Goal: Information Seeking & Learning: Find specific fact

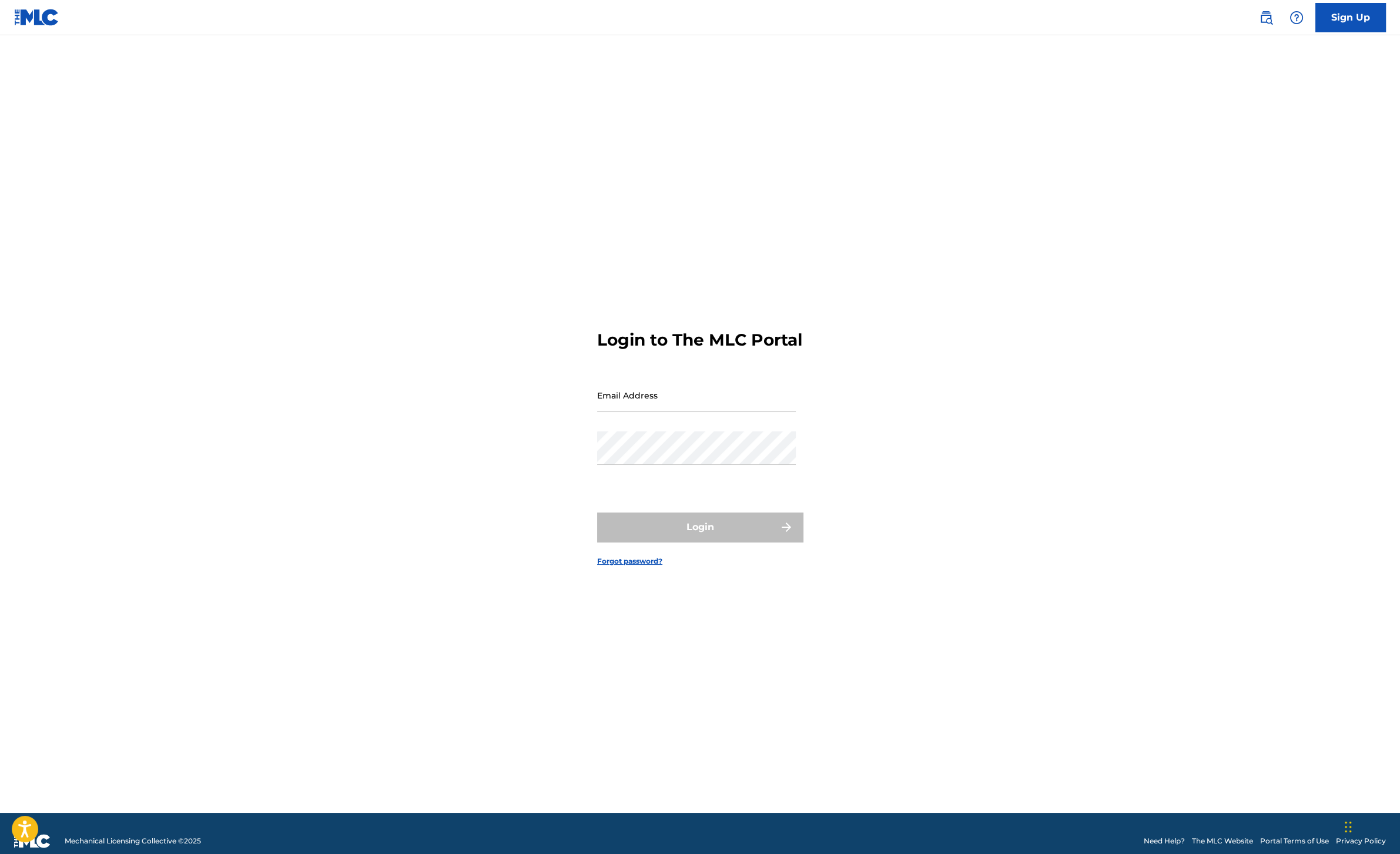
click at [1271, 17] on img at bounding box center [1266, 17] width 14 height 14
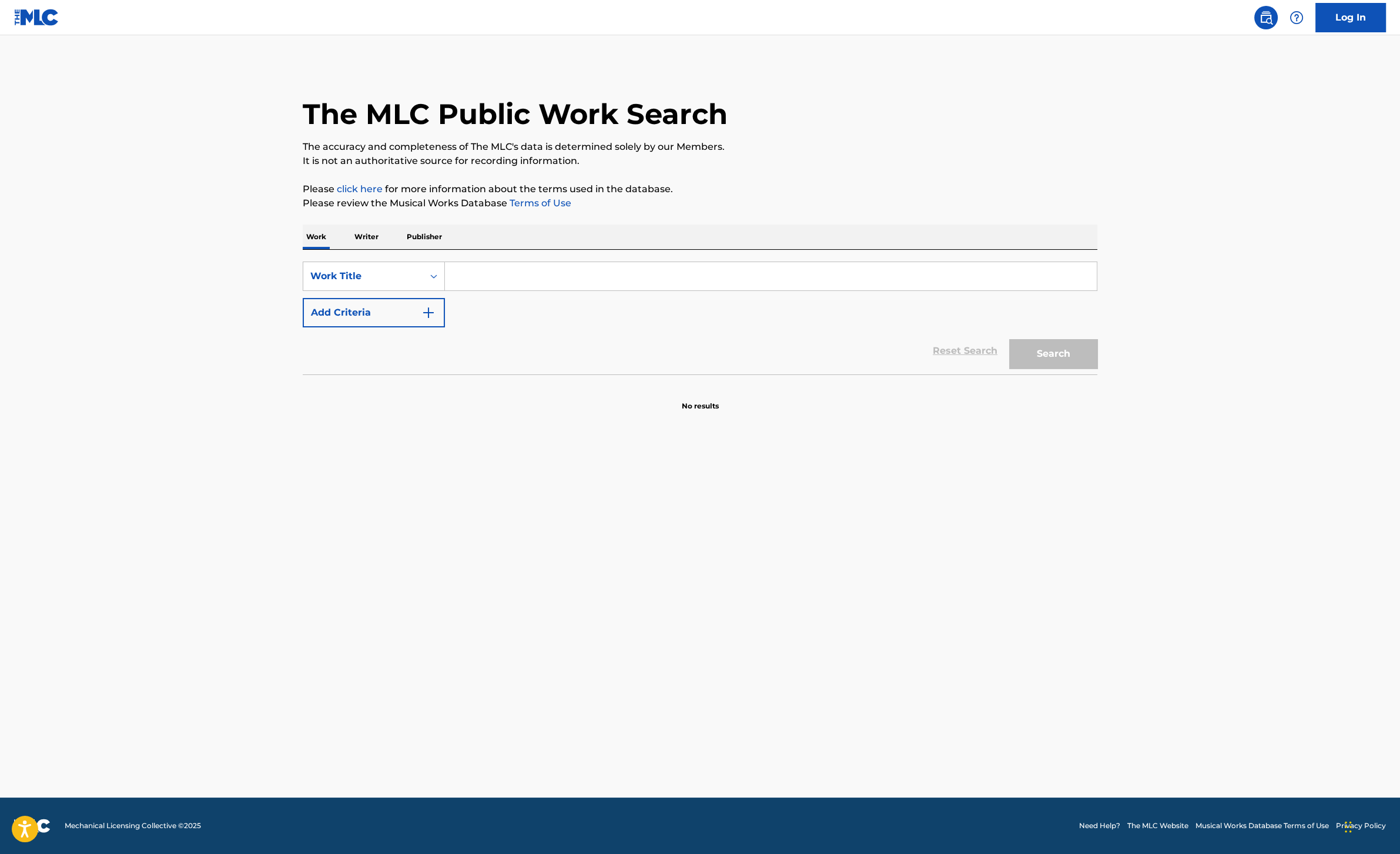
drag, startPoint x: 518, startPoint y: 269, endPoint x: 478, endPoint y: 278, distance: 41.0
click at [518, 270] on input "Search Form" at bounding box center [770, 277] width 651 height 28
paste input "T0001052954"
type input "T0001052954"
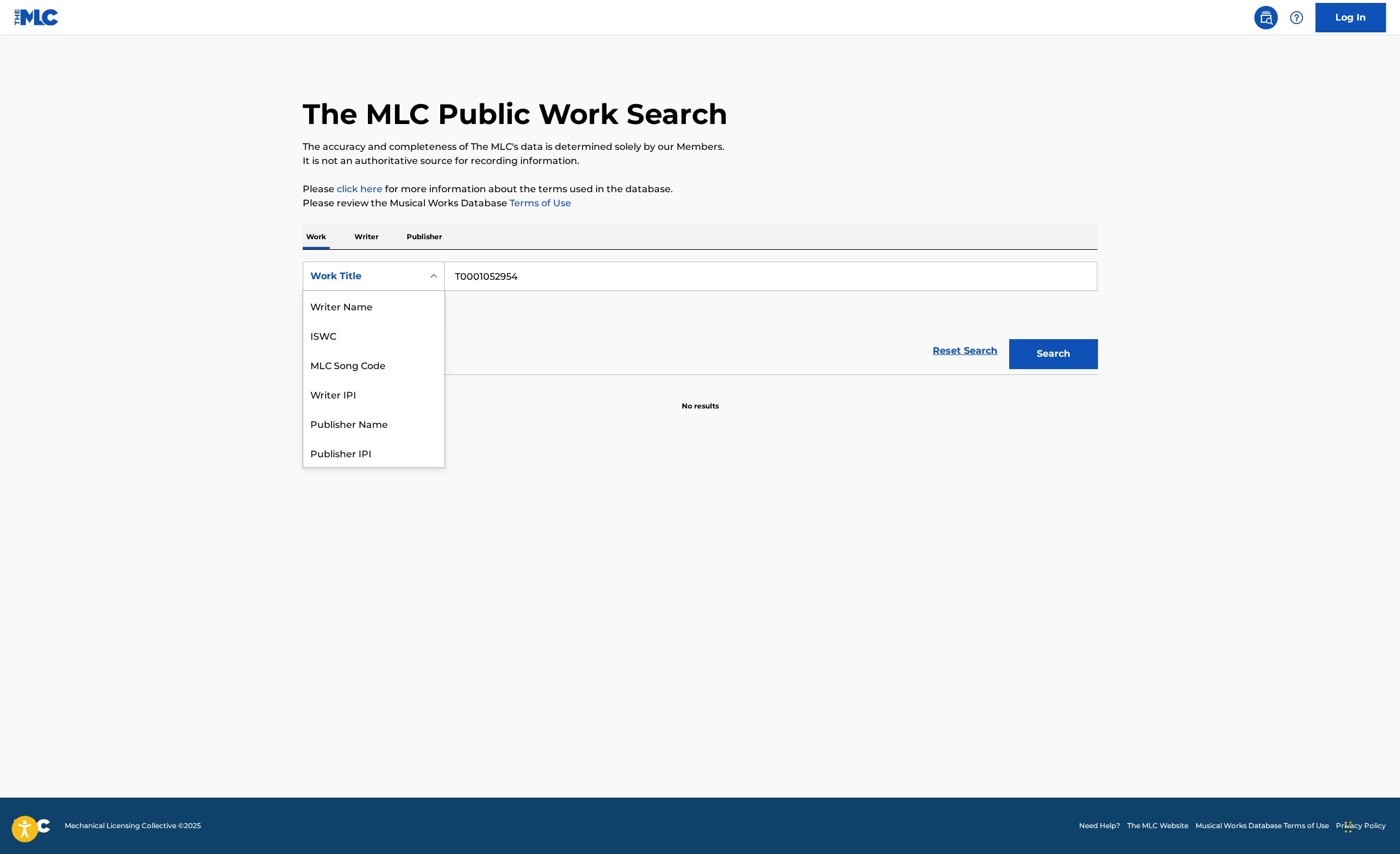
click at [382, 276] on div "Work Title" at bounding box center [363, 277] width 106 height 14
drag, startPoint x: 370, startPoint y: 460, endPoint x: 374, endPoint y: 451, distance: 9.8
click at [370, 460] on div "Work Title" at bounding box center [374, 452] width 141 height 30
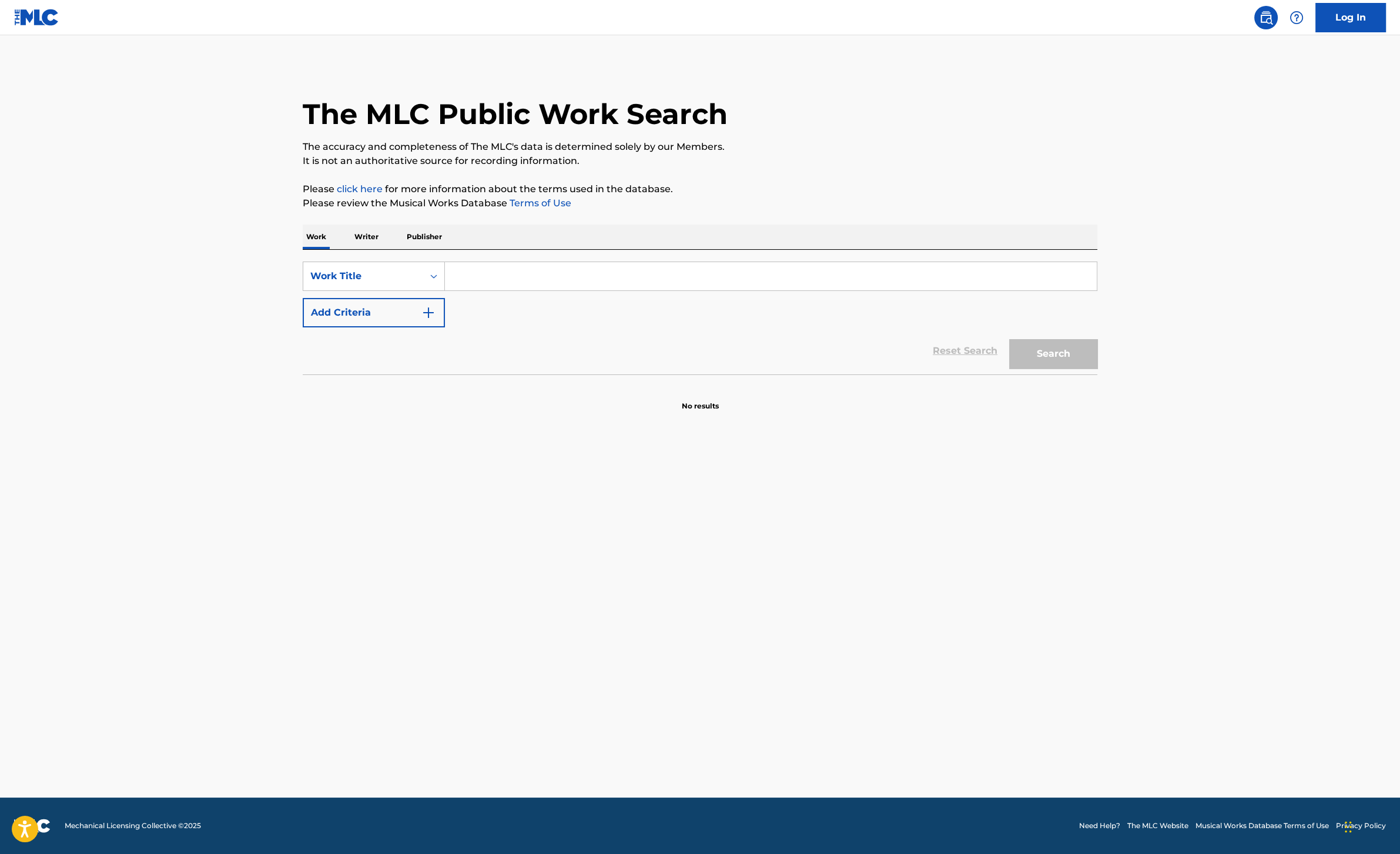
click at [499, 278] on input "Search Form" at bounding box center [770, 277] width 651 height 28
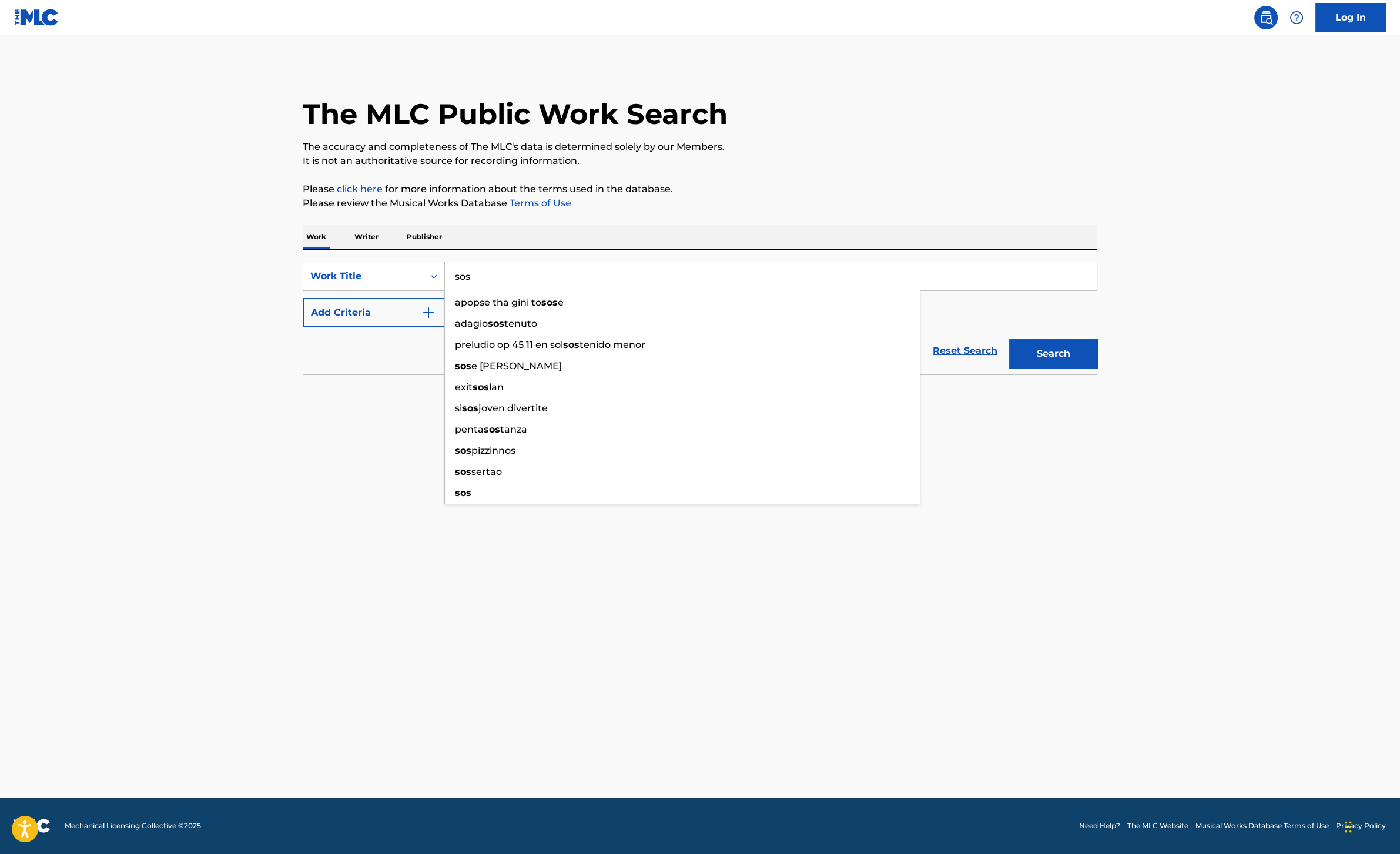
type input "sos"
click at [349, 313] on button "Add Criteria" at bounding box center [374, 313] width 142 height 30
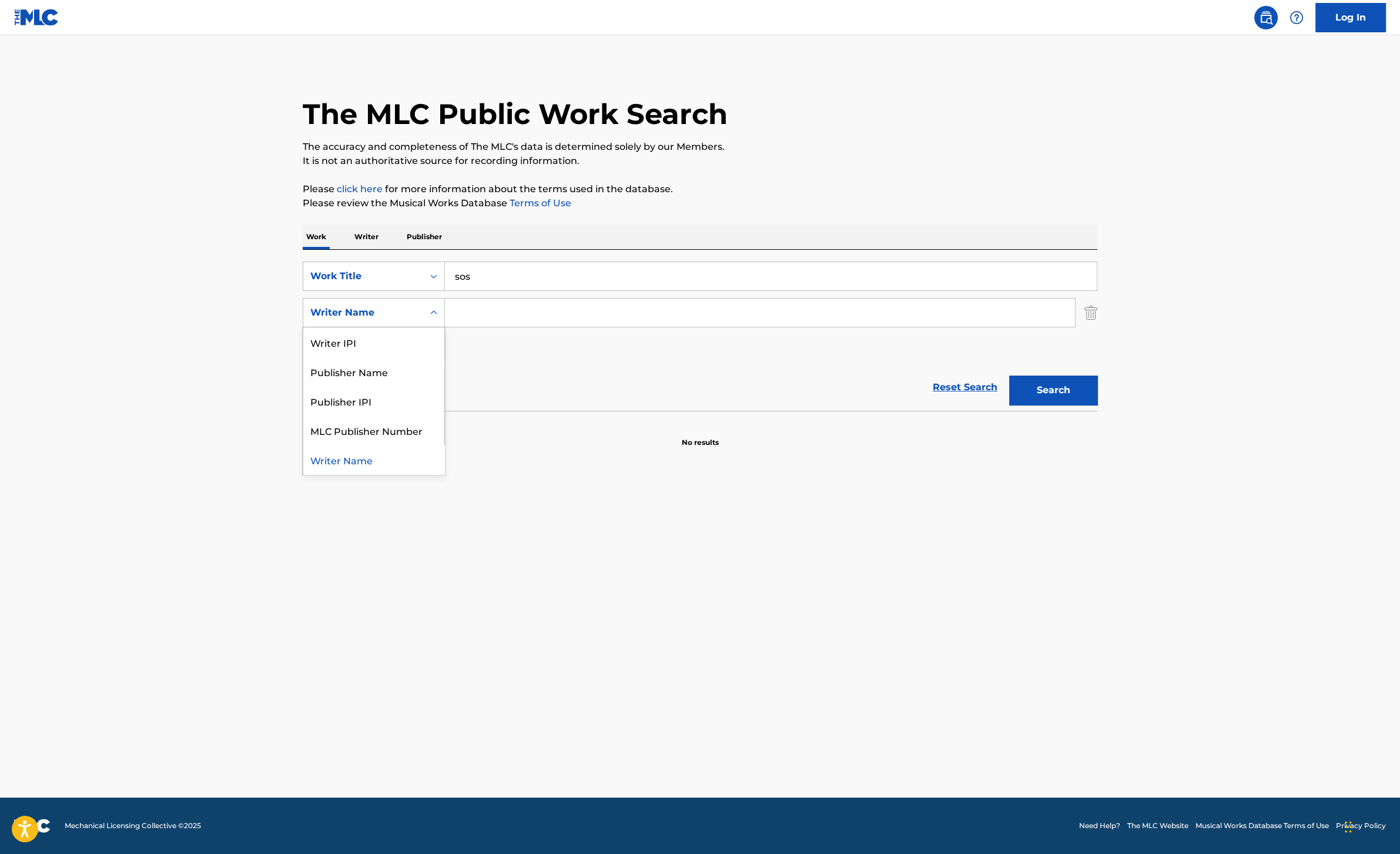
click at [353, 315] on div "Writer Name" at bounding box center [363, 313] width 106 height 14
click at [360, 378] on div "Publisher Name" at bounding box center [374, 372] width 141 height 30
click at [481, 311] on input "Search Form" at bounding box center [760, 313] width 630 height 28
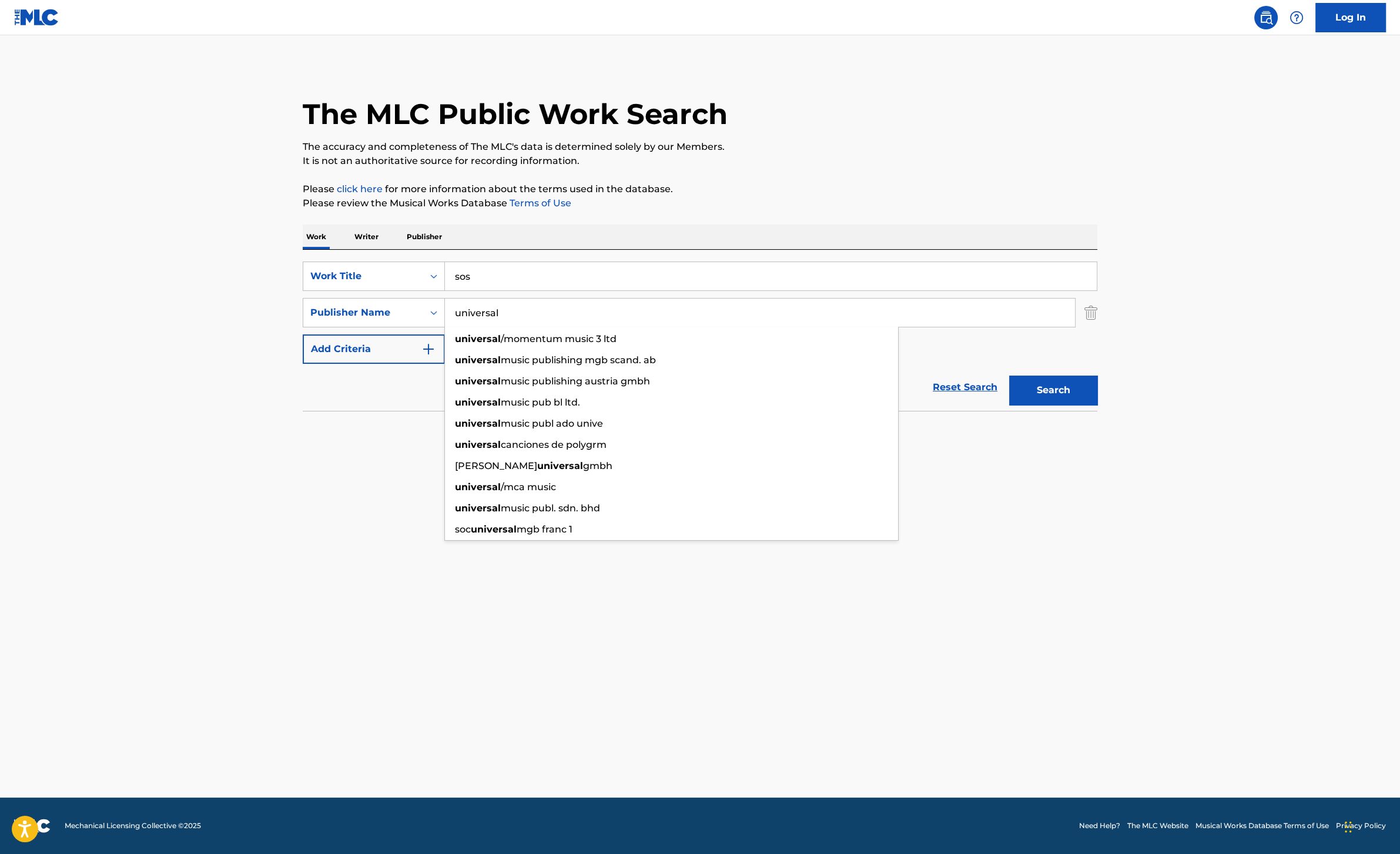
click at [1060, 383] on button "Search" at bounding box center [1053, 391] width 88 height 30
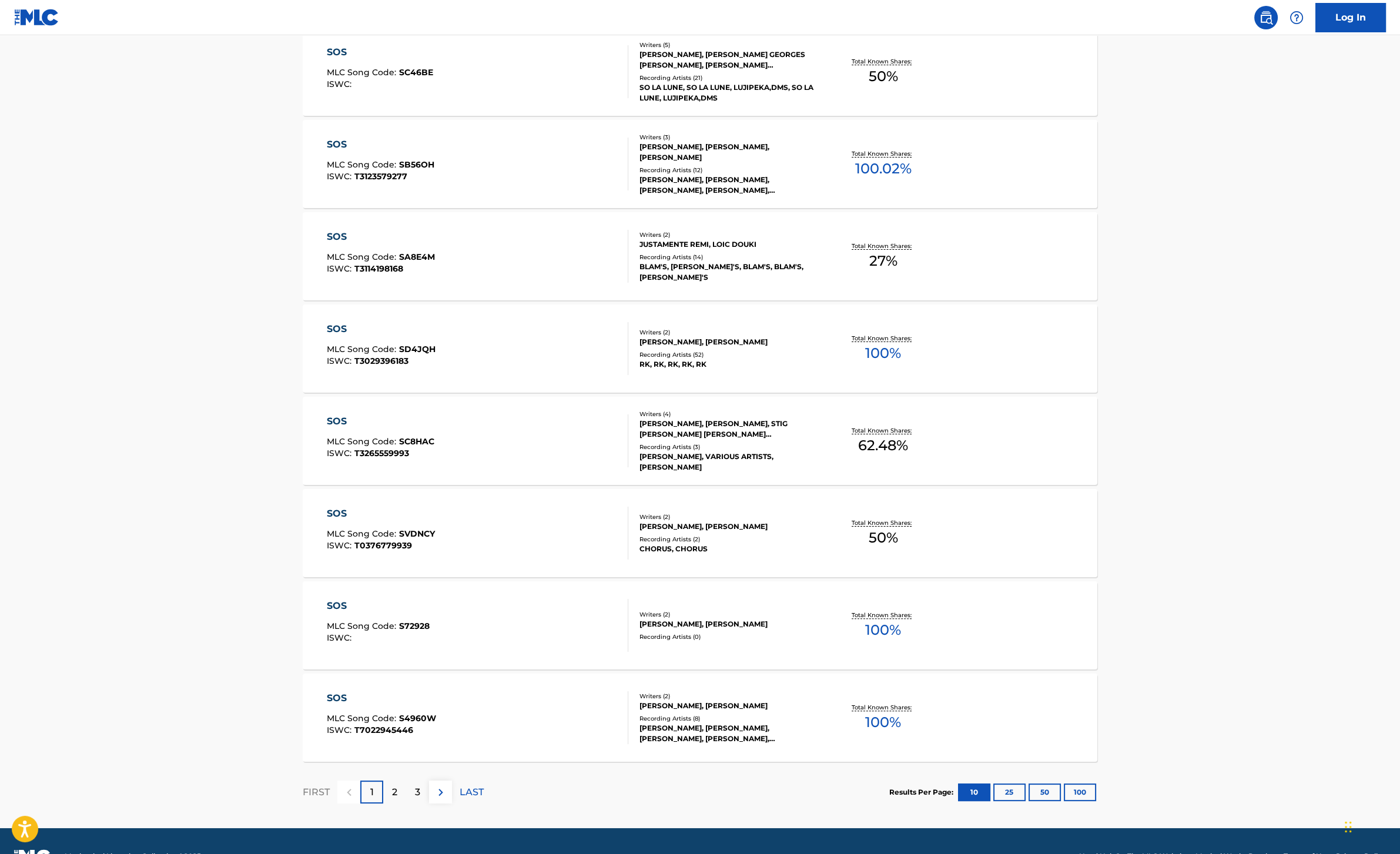
scroll to position [612, 0]
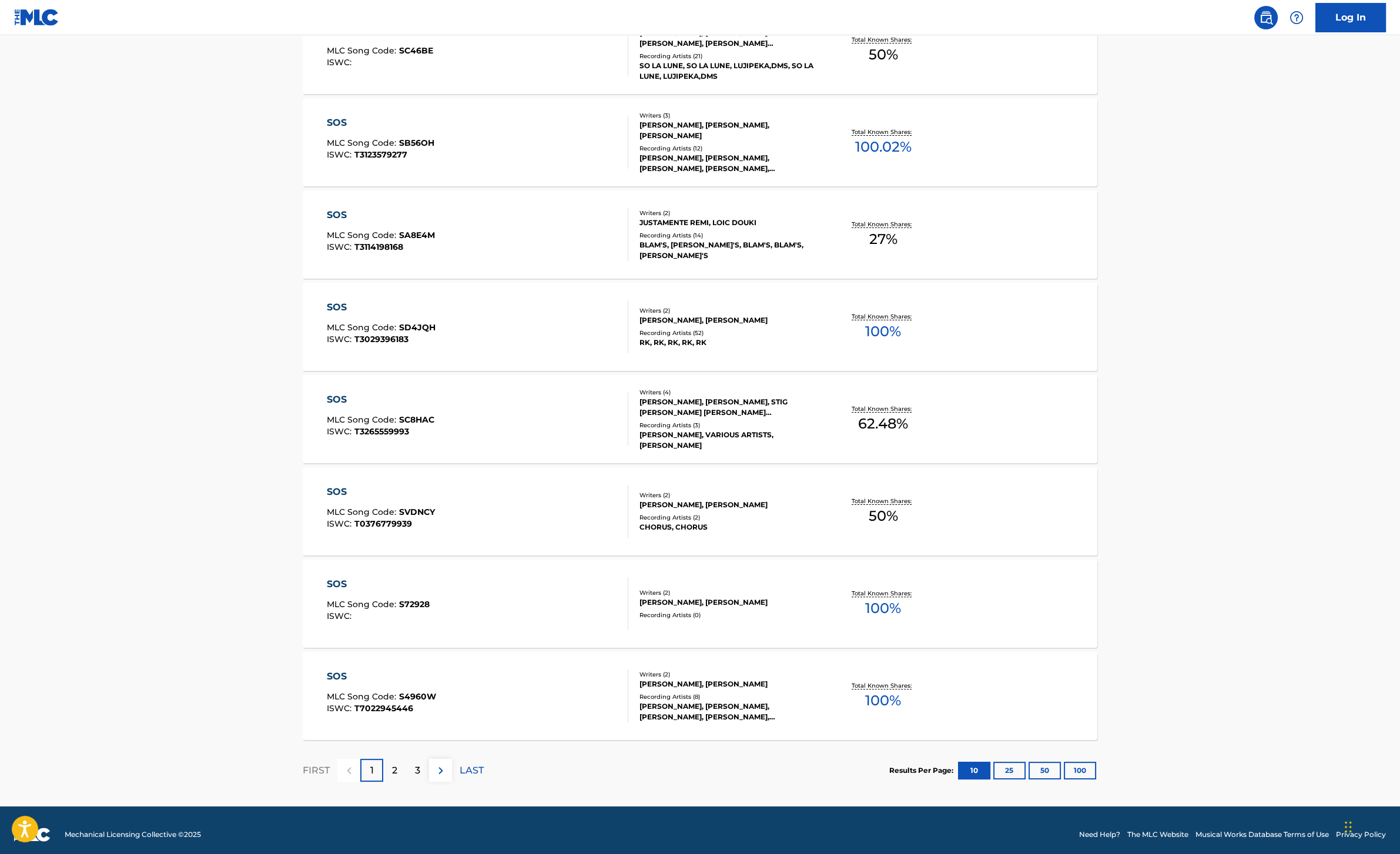
click at [1075, 771] on button "100" at bounding box center [1080, 770] width 32 height 17
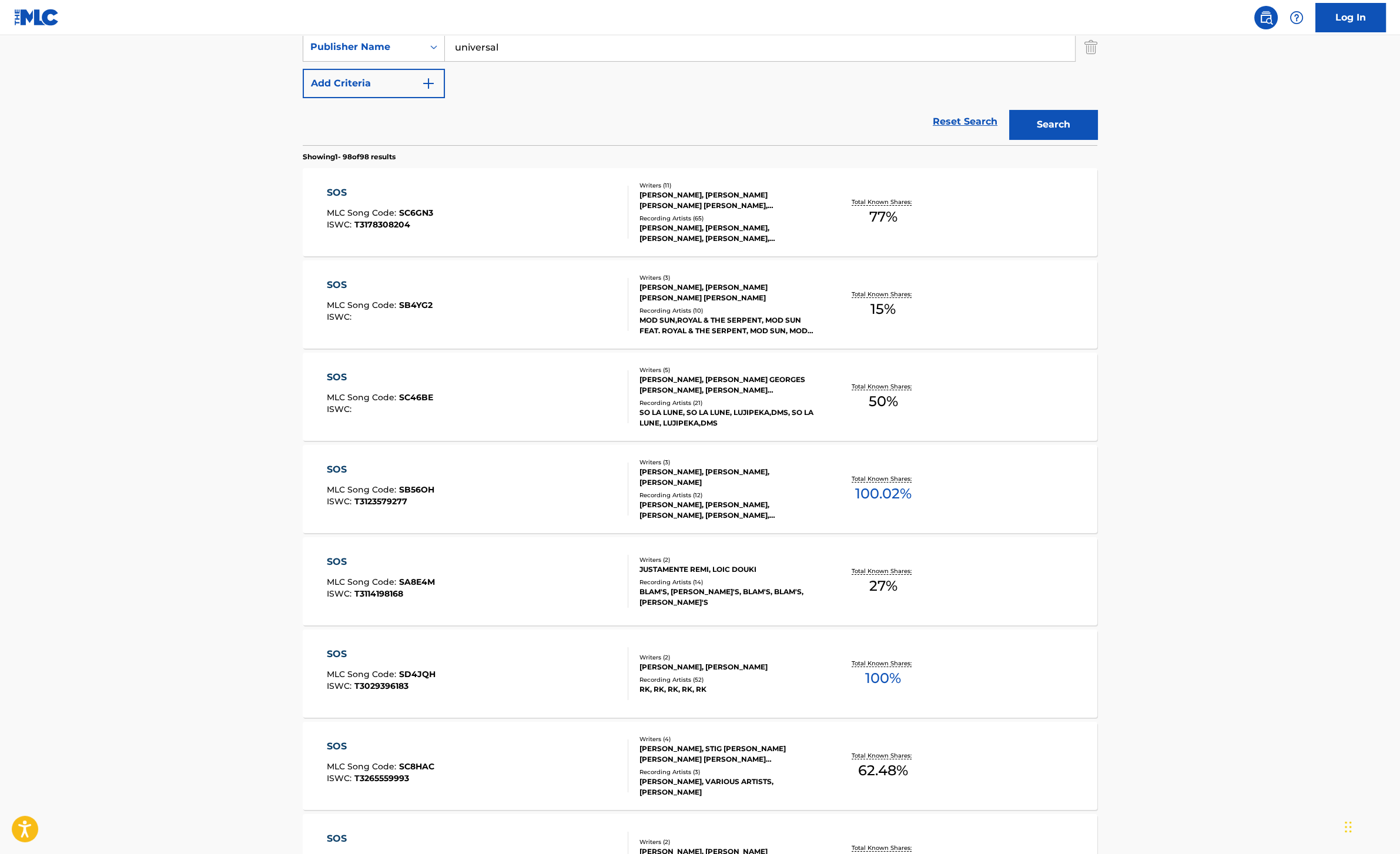
scroll to position [0, 0]
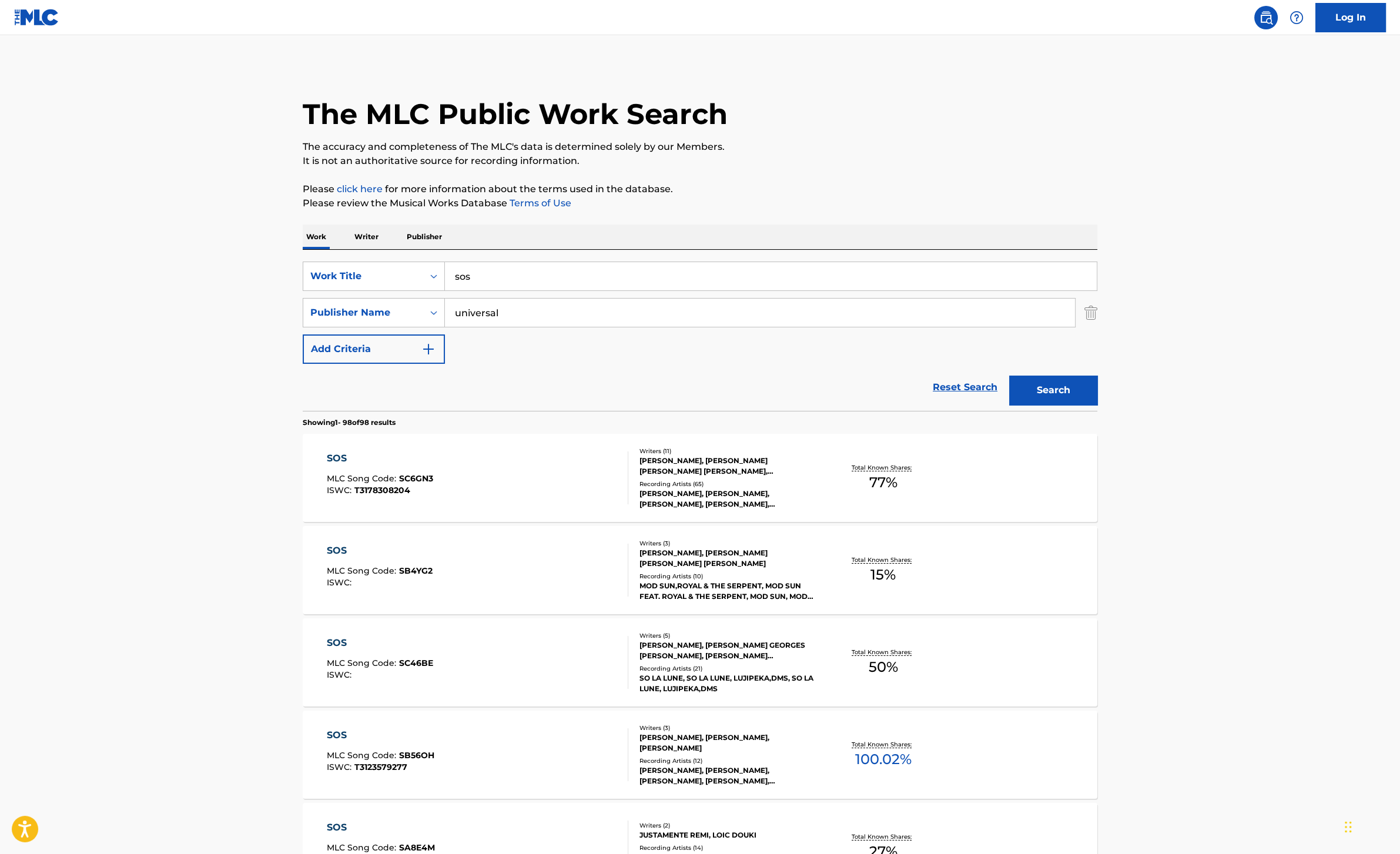
click at [483, 311] on input "universal" at bounding box center [760, 313] width 630 height 28
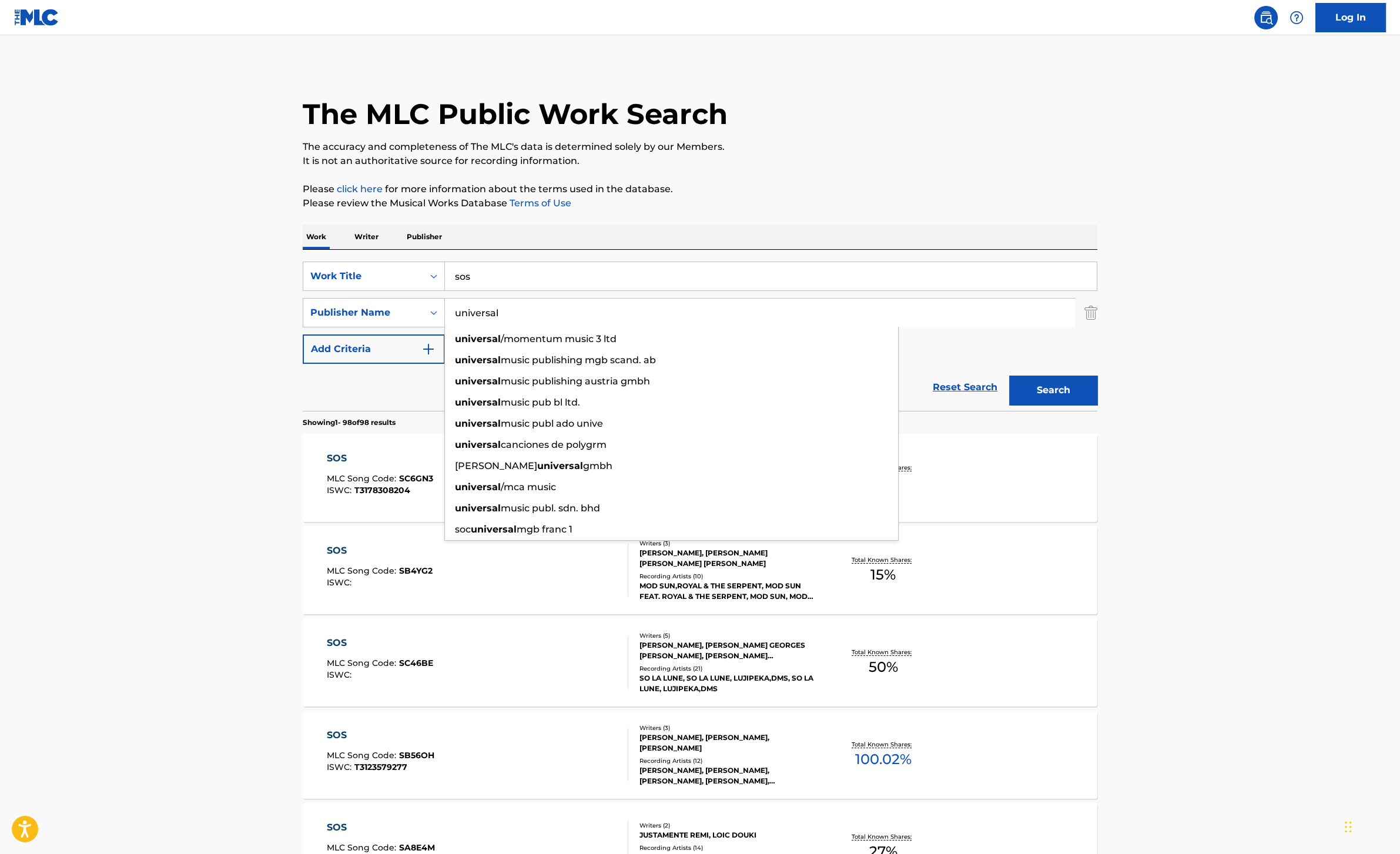
click at [483, 311] on input "universal" at bounding box center [760, 313] width 630 height 28
paste input "[PERSON_NAME] [PERSON_NAME]"
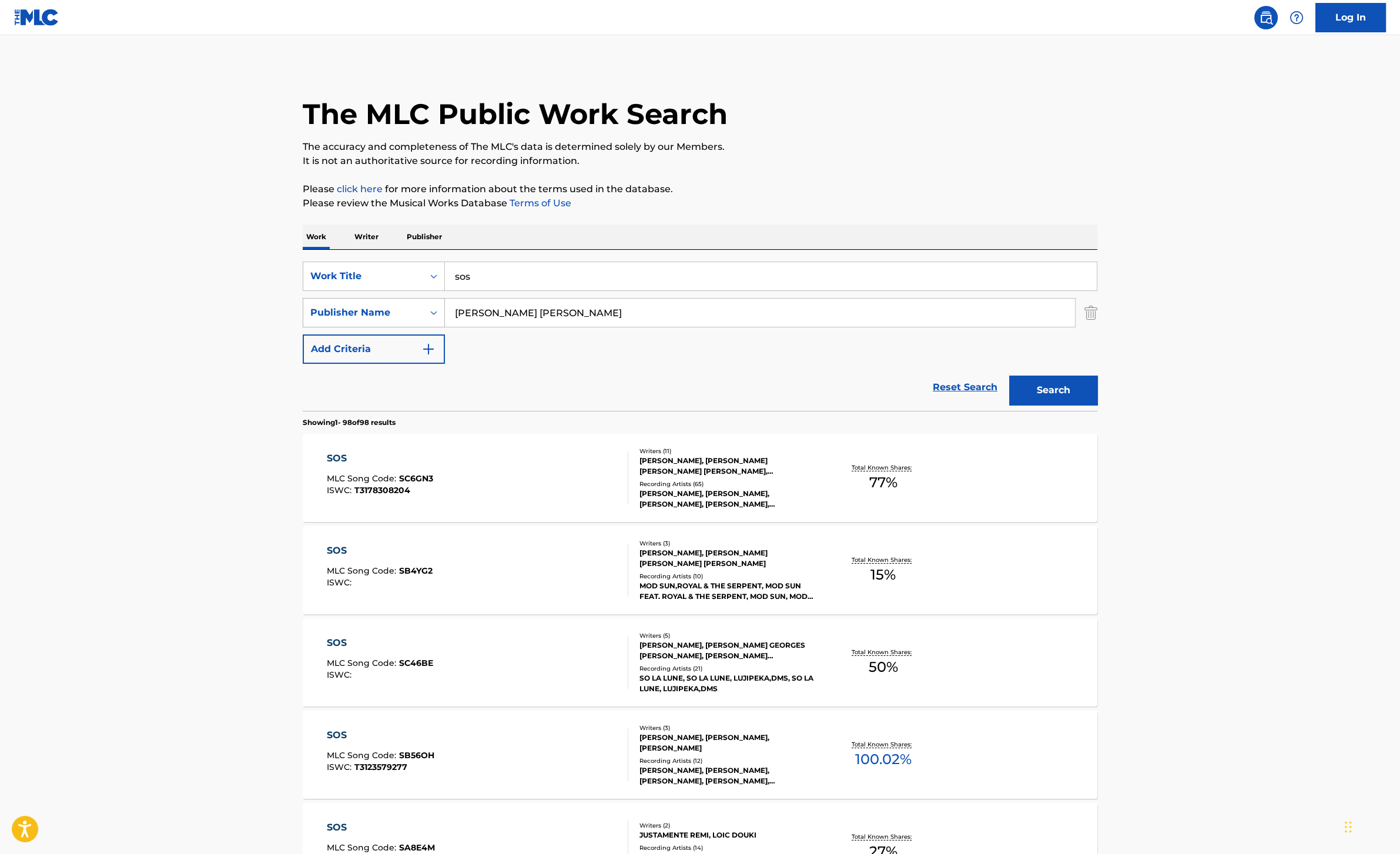
type input "[PERSON_NAME] [PERSON_NAME]"
click at [403, 313] on div "Publisher Name" at bounding box center [363, 313] width 106 height 14
click at [400, 333] on div "Writer Name" at bounding box center [374, 342] width 141 height 30
click at [1035, 389] on button "Search" at bounding box center [1053, 391] width 88 height 30
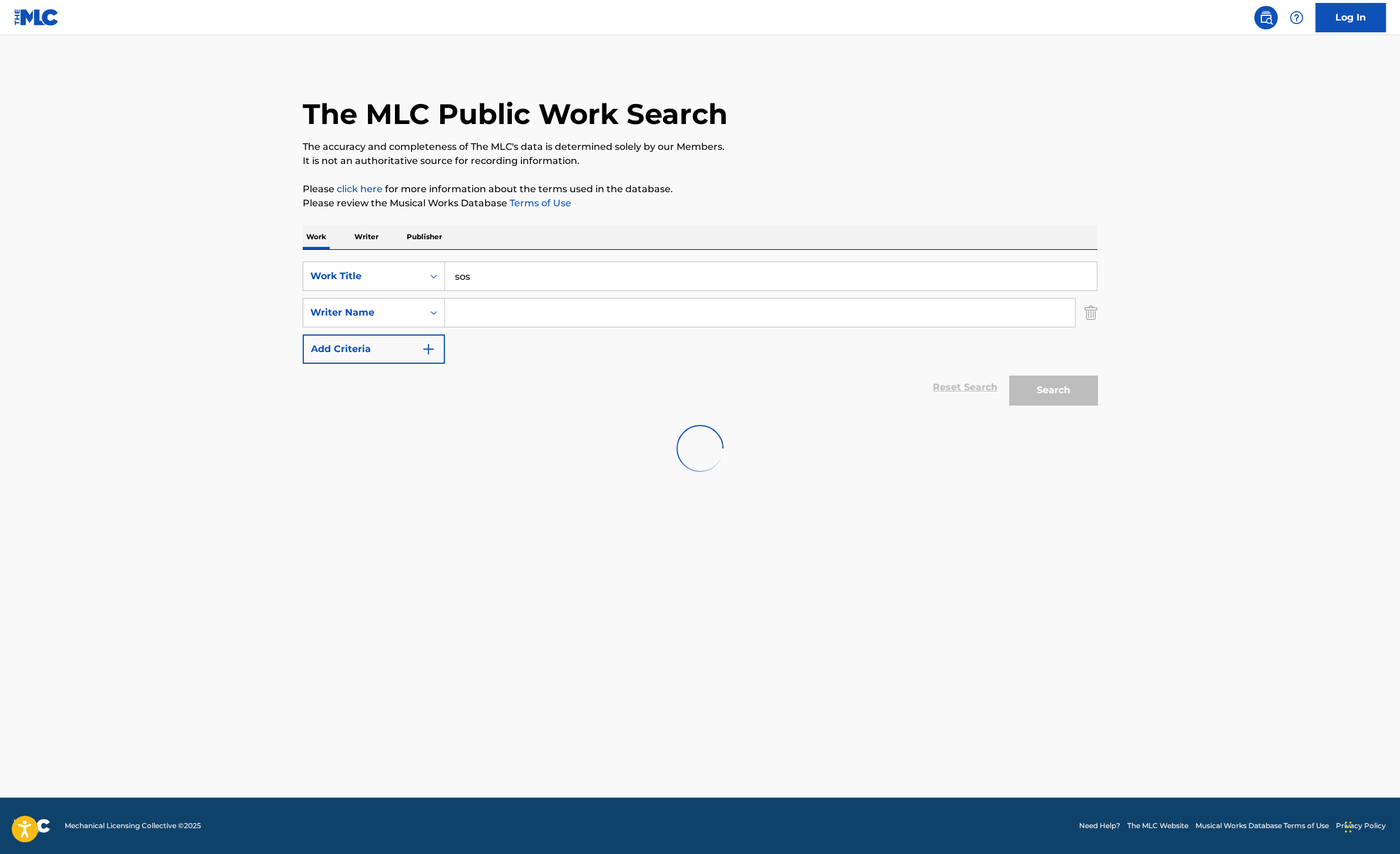
click at [591, 313] on input "Search Form" at bounding box center [760, 313] width 630 height 28
paste input "[PERSON_NAME] [PERSON_NAME]"
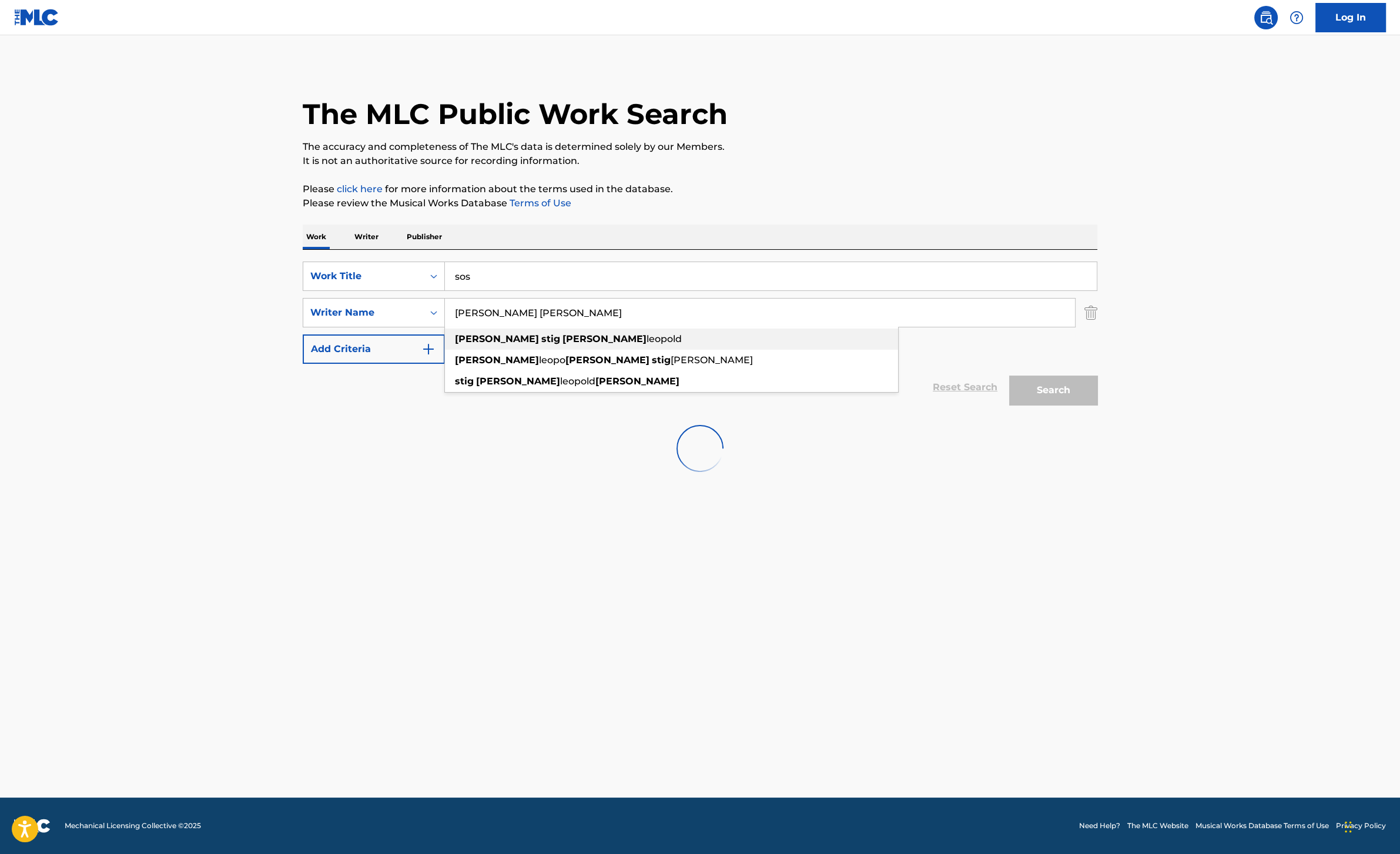
drag, startPoint x: 633, startPoint y: 339, endPoint x: 729, endPoint y: 361, distance: 98.5
click at [633, 339] on div "[PERSON_NAME] [PERSON_NAME]" at bounding box center [671, 339] width 453 height 21
type input "[PERSON_NAME] [PERSON_NAME]"
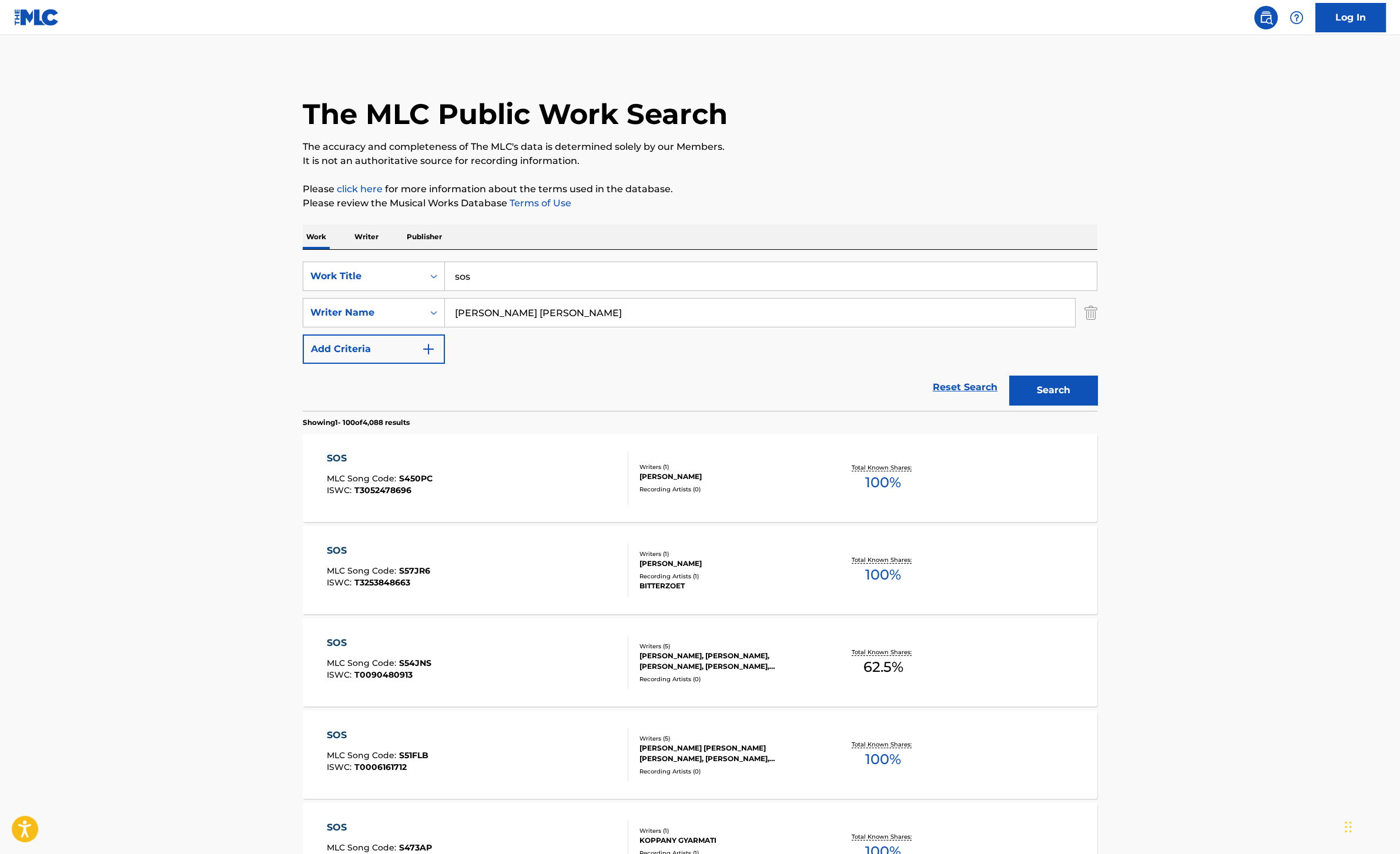
click at [1028, 390] on button "Search" at bounding box center [1053, 391] width 88 height 30
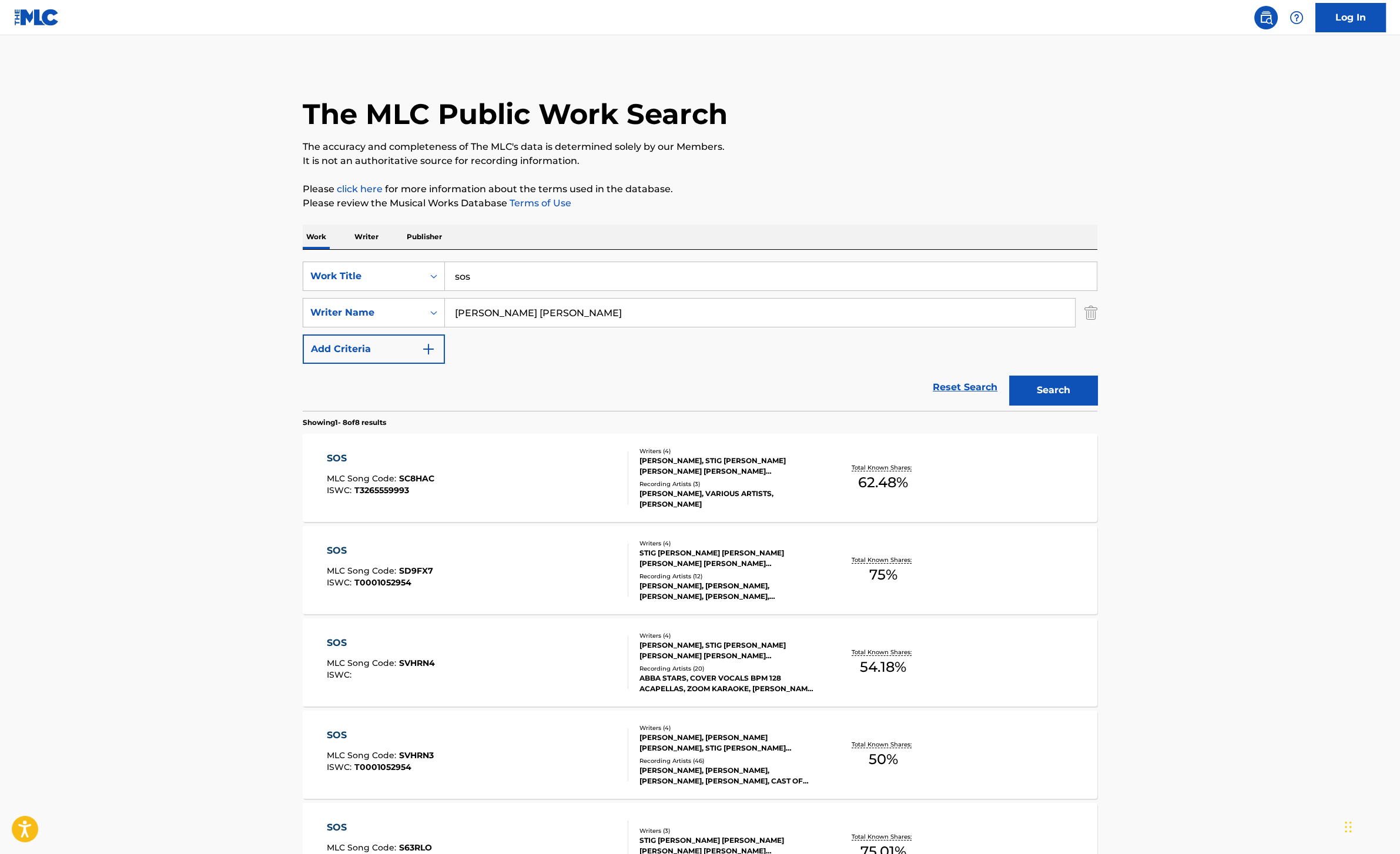
click at [681, 581] on div "Recording Artists ( 12 )" at bounding box center [727, 576] width 177 height 9
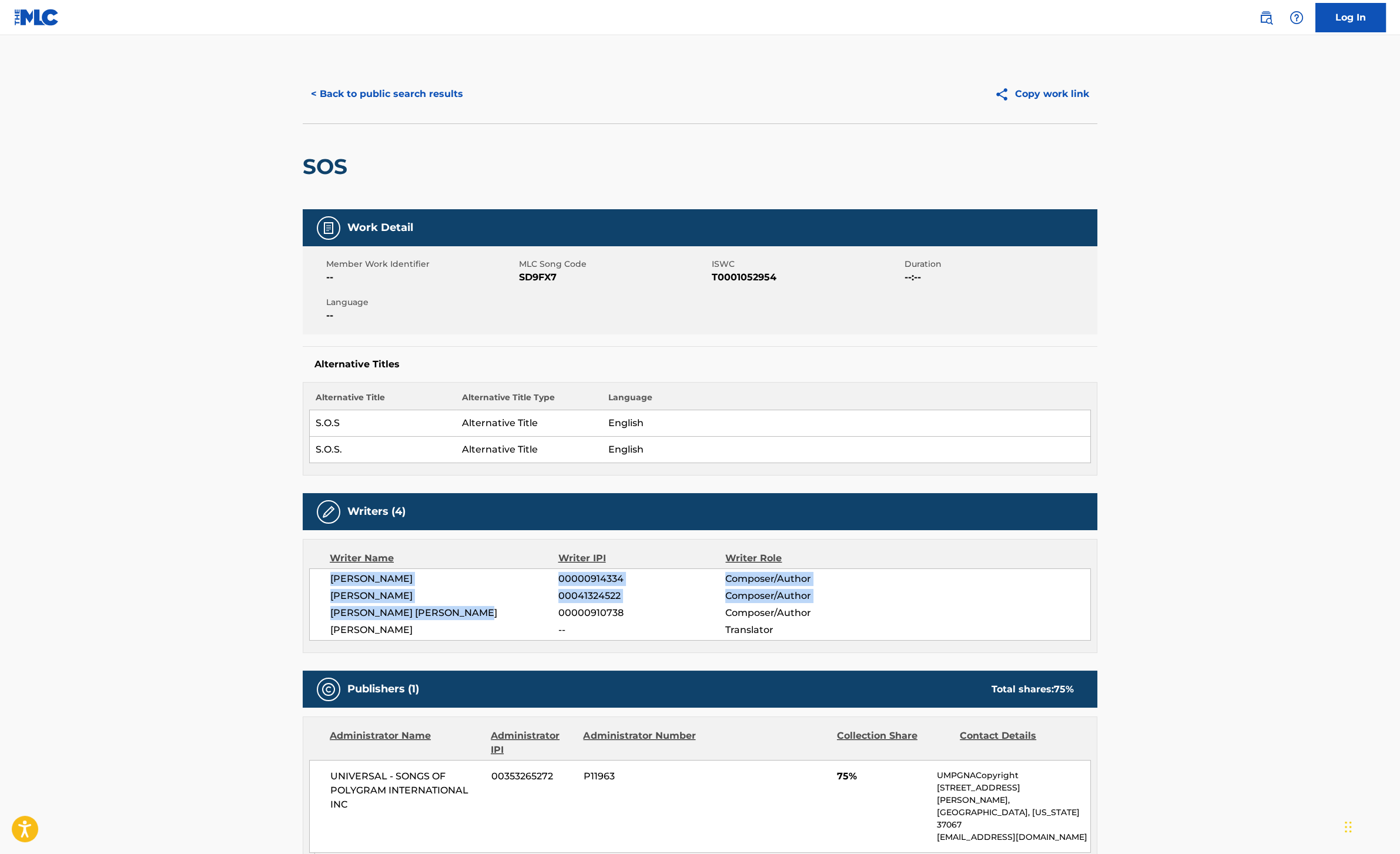
drag, startPoint x: 331, startPoint y: 579, endPoint x: 510, endPoint y: 611, distance: 181.8
click at [510, 611] on div "[PERSON_NAME] 00000914334 Composer/Author [PERSON_NAME] 00041324522 Composer/Au…" at bounding box center [700, 605] width 782 height 72
copy div "[PERSON_NAME] 00000914334 Composer/Author [PERSON_NAME] 00041324522 Composer/Au…"
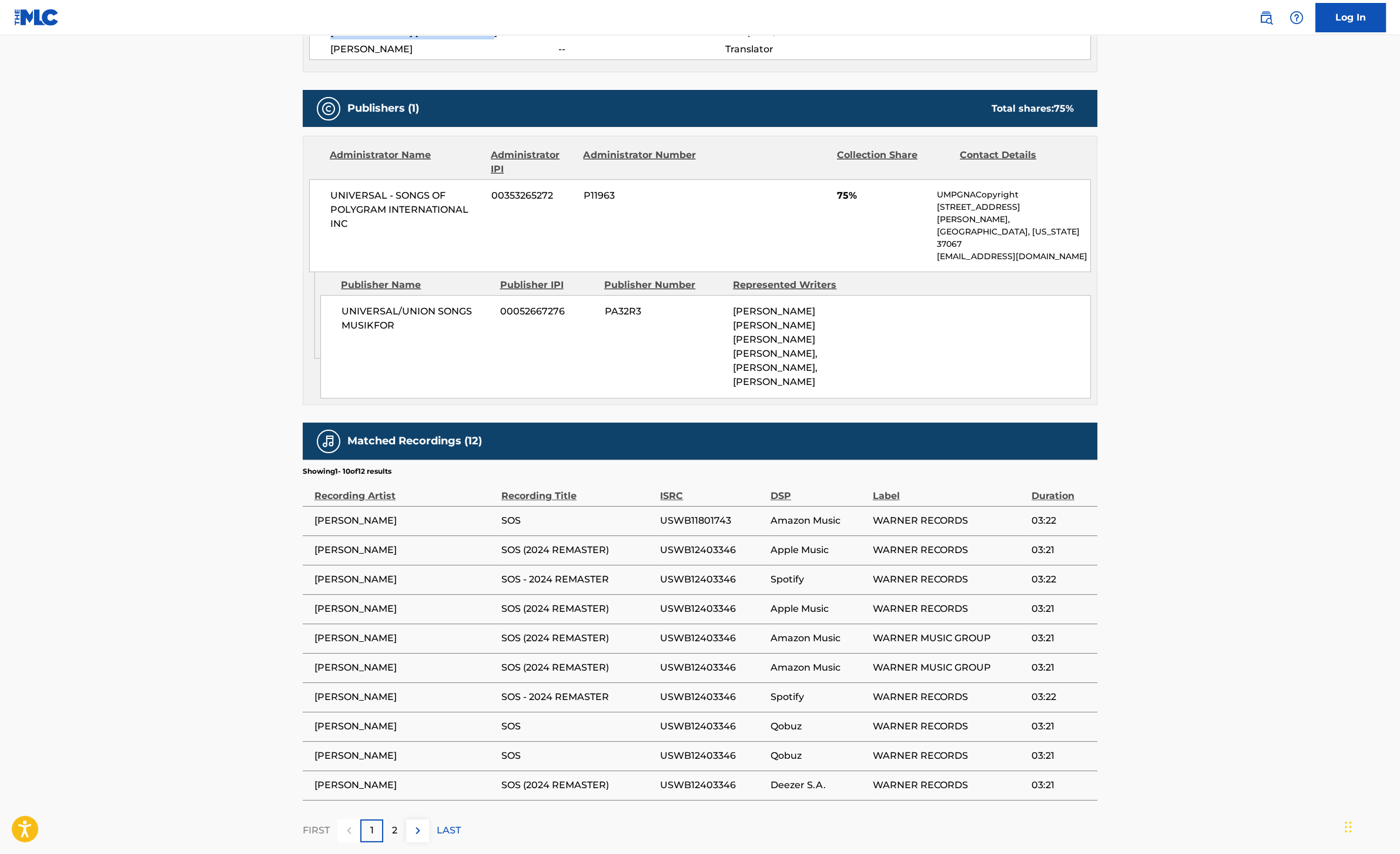
scroll to position [606, 0]
